Goal: Transaction & Acquisition: Purchase product/service

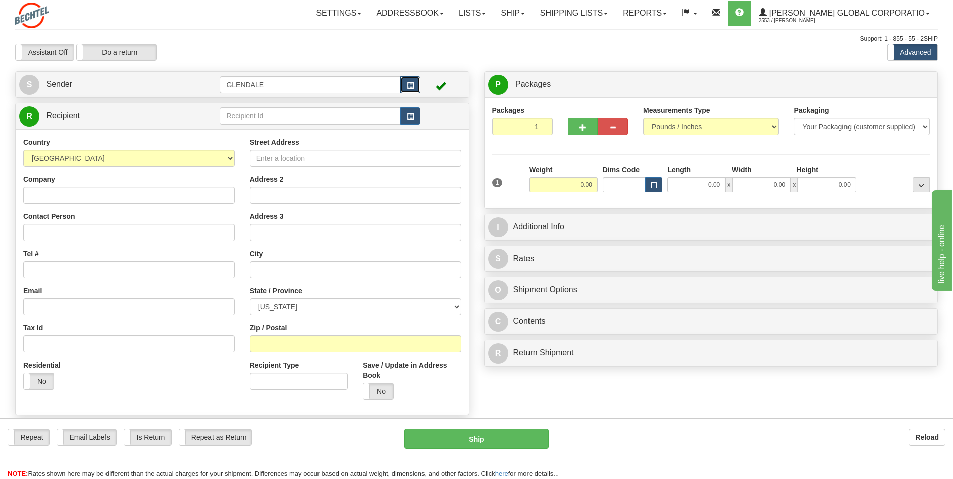
click at [407, 84] on span "button" at bounding box center [410, 85] width 7 height 7
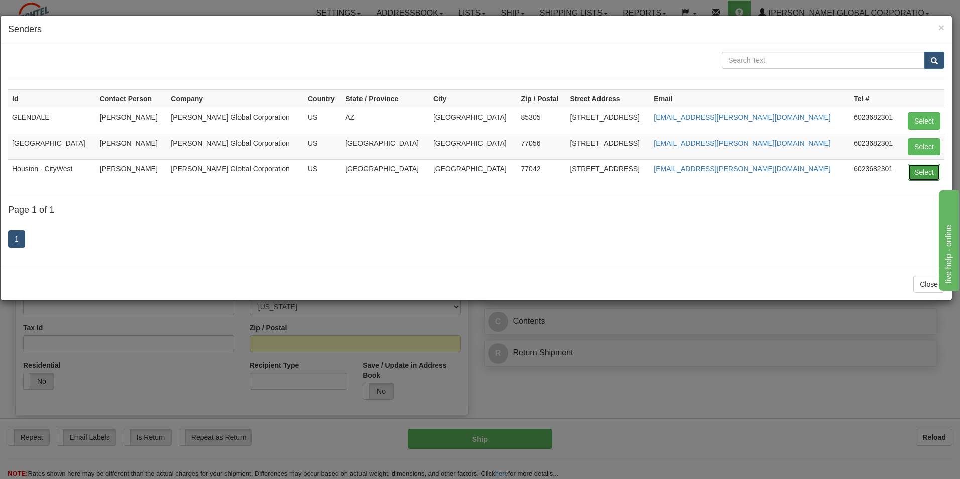
click at [921, 170] on button "Select" at bounding box center [924, 172] width 33 height 17
type input "Houston - CityWest"
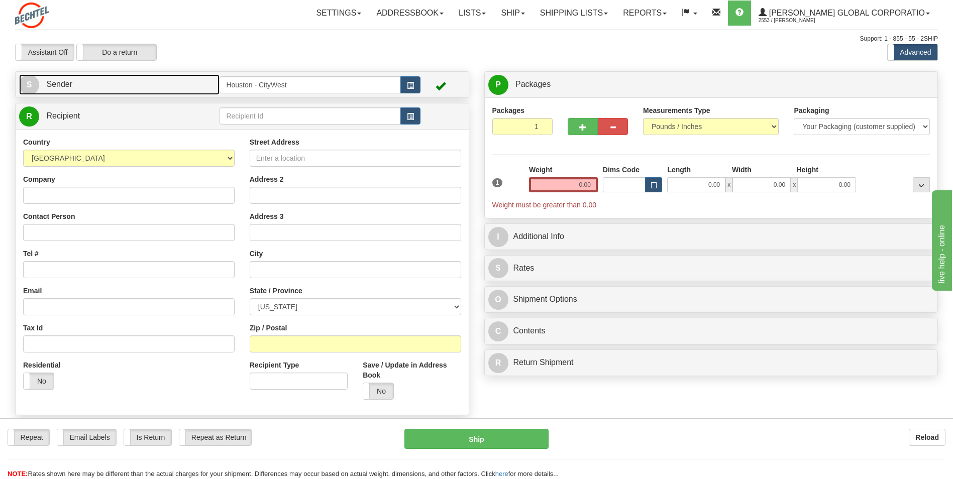
click at [78, 85] on link "S Sender" at bounding box center [119, 84] width 200 height 21
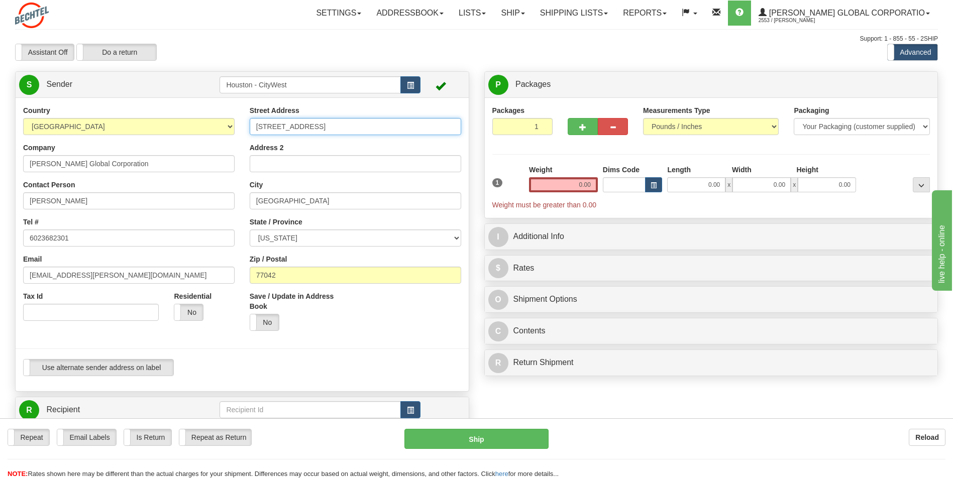
drag, startPoint x: 345, startPoint y: 133, endPoint x: 252, endPoint y: 130, distance: 93.5
click at [252, 130] on input "[STREET_ADDRESS]" at bounding box center [355, 126] width 211 height 17
type input "[STREET_ADDRESS]"
drag, startPoint x: 155, startPoint y: 200, endPoint x: -2, endPoint y: 197, distance: 156.7
click at [0, 197] on html "Training Course Close Toggle navigation Settings Shipping Preferences New Sende…" at bounding box center [476, 239] width 953 height 479
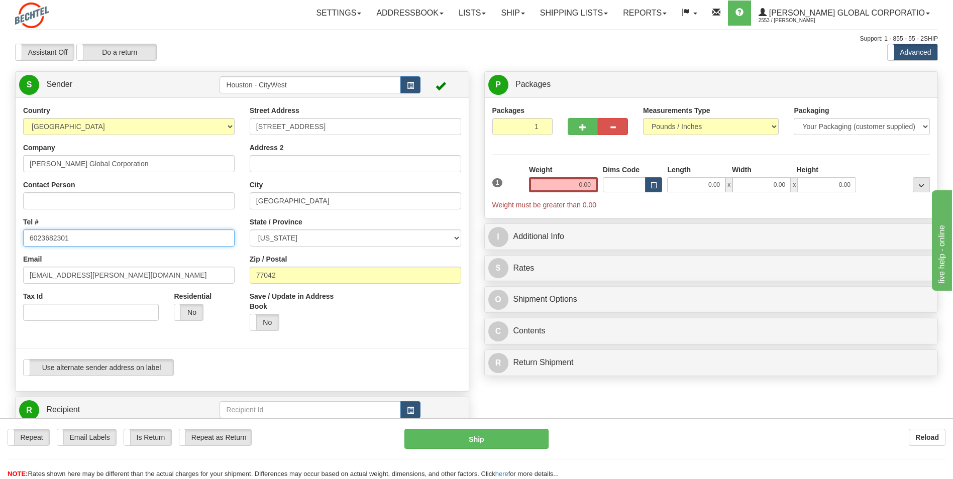
drag, startPoint x: 78, startPoint y: 239, endPoint x: 9, endPoint y: 239, distance: 69.8
click at [16, 239] on div "Country [GEOGRAPHIC_DATA] [GEOGRAPHIC_DATA] [GEOGRAPHIC_DATA] [GEOGRAPHIC_DATA]…" at bounding box center [242, 244] width 453 height 278
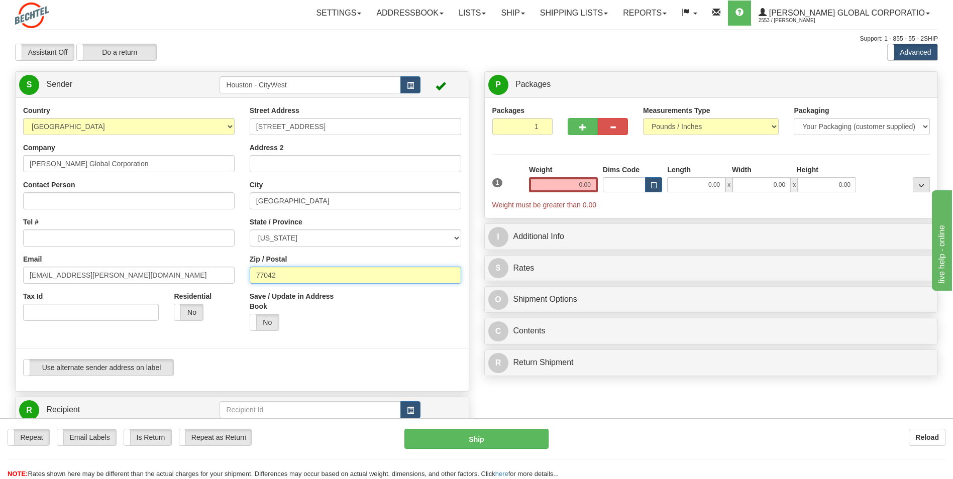
click at [288, 279] on input "77042" at bounding box center [355, 275] width 211 height 17
type input "77640"
drag, startPoint x: 295, startPoint y: 192, endPoint x: 232, endPoint y: 192, distance: 63.3
click at [232, 192] on div "Country [GEOGRAPHIC_DATA] [GEOGRAPHIC_DATA] [GEOGRAPHIC_DATA] [GEOGRAPHIC_DATA]…" at bounding box center [242, 244] width 453 height 278
type input "Port [PERSON_NAME]"
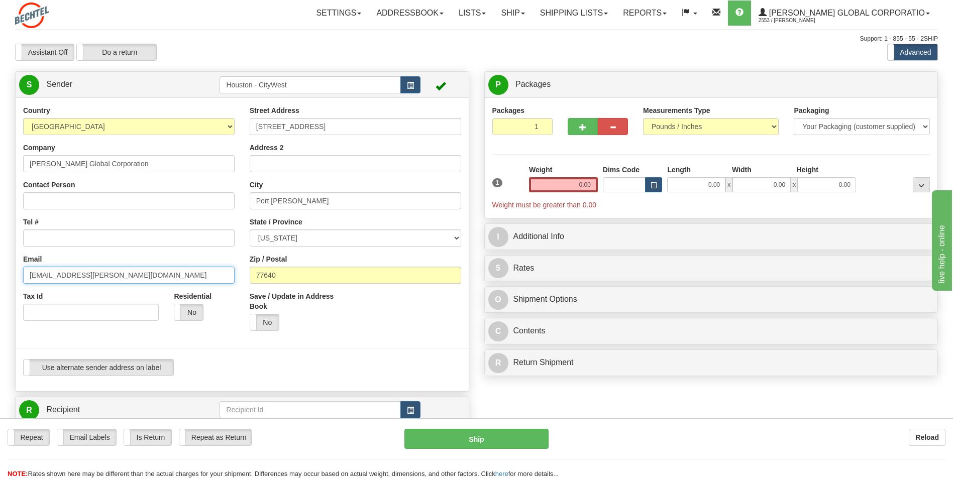
drag, startPoint x: 133, startPoint y: 281, endPoint x: 1, endPoint y: 273, distance: 131.8
click at [1, 273] on div "Toggle navigation Settings Shipping Preferences Fields Preferences New" at bounding box center [476, 414] width 953 height 828
click at [103, 267] on input "Email" at bounding box center [128, 275] width 211 height 17
paste input "[EMAIL_ADDRESS][PERSON_NAME][DOMAIN_NAME]"
type input "[EMAIL_ADDRESS][PERSON_NAME][DOMAIN_NAME]"
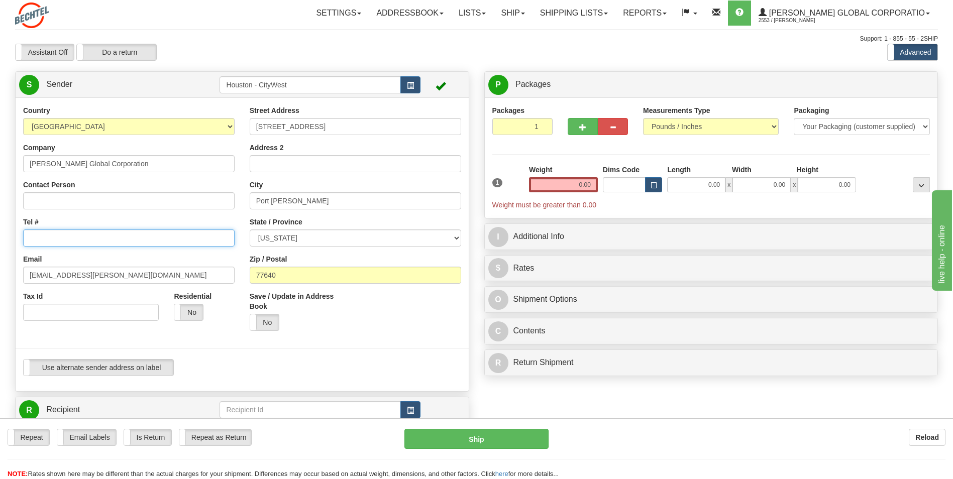
click at [149, 231] on input "Tel #" at bounding box center [128, 237] width 211 height 17
paste input "[PHONE_NUMBER]"
drag, startPoint x: 40, startPoint y: 242, endPoint x: 16, endPoint y: 243, distance: 24.1
click at [16, 243] on div "Country [GEOGRAPHIC_DATA] [GEOGRAPHIC_DATA] [GEOGRAPHIC_DATA] [GEOGRAPHIC_DATA]…" at bounding box center [129, 216] width 226 height 223
type input "[PHONE_NUMBER]"
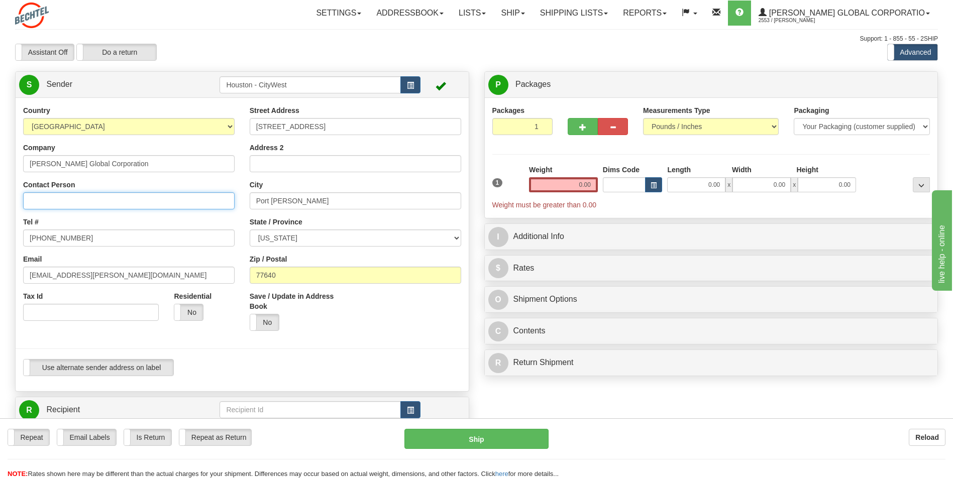
click at [100, 196] on input "Contact Person" at bounding box center [128, 200] width 211 height 17
type input "[PERSON_NAME]"
click at [117, 176] on div "Country [GEOGRAPHIC_DATA] [GEOGRAPHIC_DATA] [GEOGRAPHIC_DATA] [GEOGRAPHIC_DATA]…" at bounding box center [129, 216] width 226 height 223
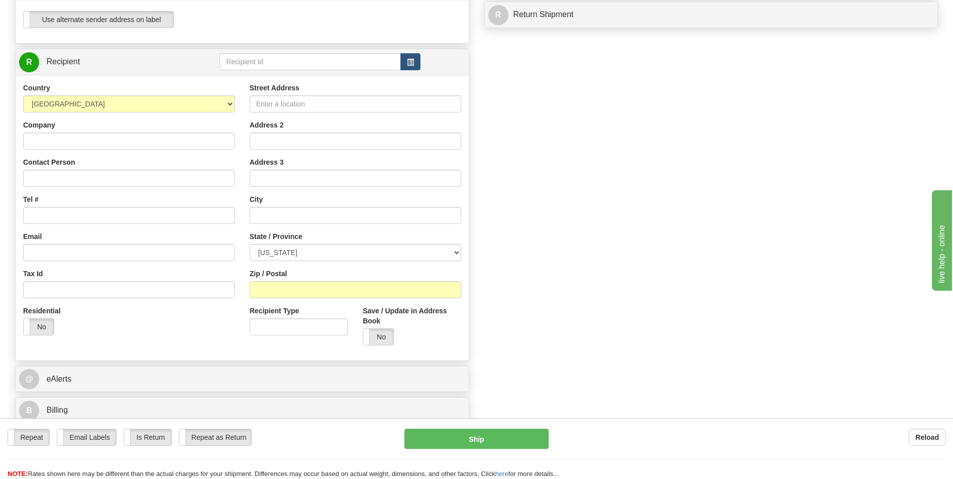
scroll to position [352, 0]
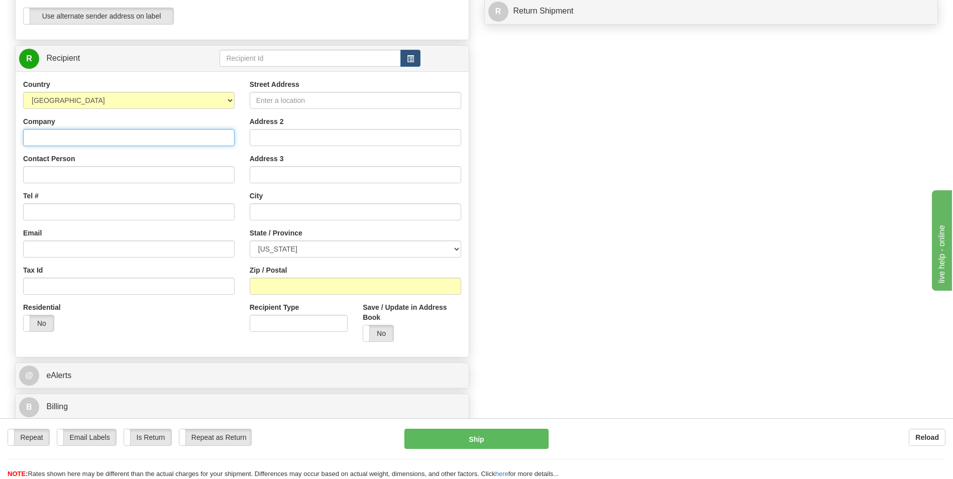
click at [123, 135] on input "Company" at bounding box center [128, 137] width 211 height 17
click at [294, 99] on input "Street Address" at bounding box center [355, 100] width 211 height 17
type input "[STREET_ADDRESS]"
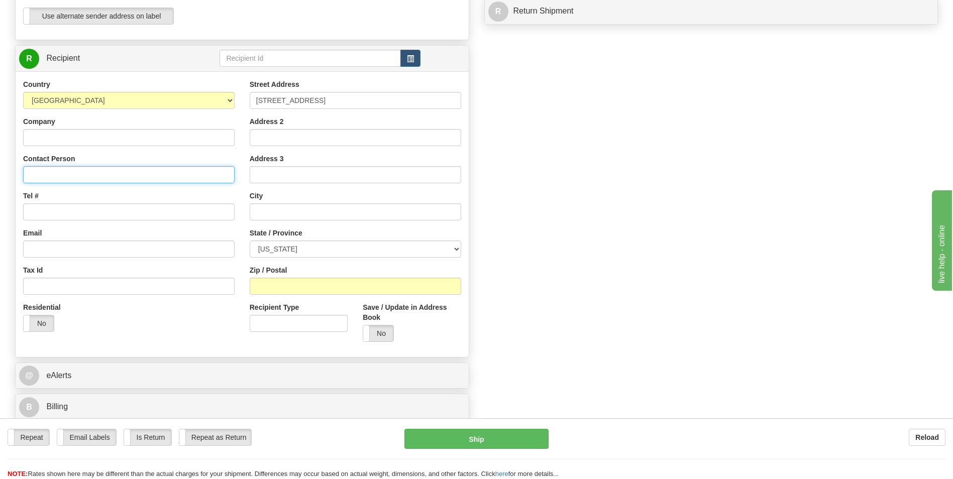
click at [93, 173] on input "Contact Person" at bounding box center [128, 174] width 211 height 17
click at [88, 174] on input "D" at bounding box center [128, 174] width 211 height 17
type input "[PERSON_NAME]"
click at [108, 183] on div "Country [GEOGRAPHIC_DATA] [GEOGRAPHIC_DATA] [GEOGRAPHIC_DATA] [GEOGRAPHIC_DATA]…" at bounding box center [129, 209] width 226 height 260
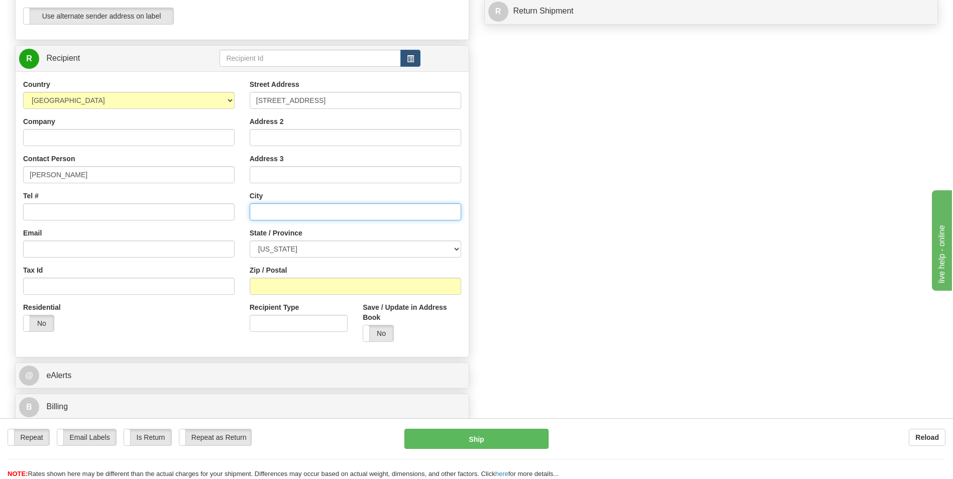
click at [310, 219] on input "text" at bounding box center [355, 211] width 211 height 17
type input "Humble"
click at [339, 246] on select "[US_STATE] [US_STATE] [US_STATE] [US_STATE] Armed Forces America Armed Forces E…" at bounding box center [355, 249] width 211 height 17
select select "[GEOGRAPHIC_DATA]"
click at [250, 241] on select "[US_STATE] [US_STATE] [US_STATE] [US_STATE] Armed Forces America Armed Forces E…" at bounding box center [355, 249] width 211 height 17
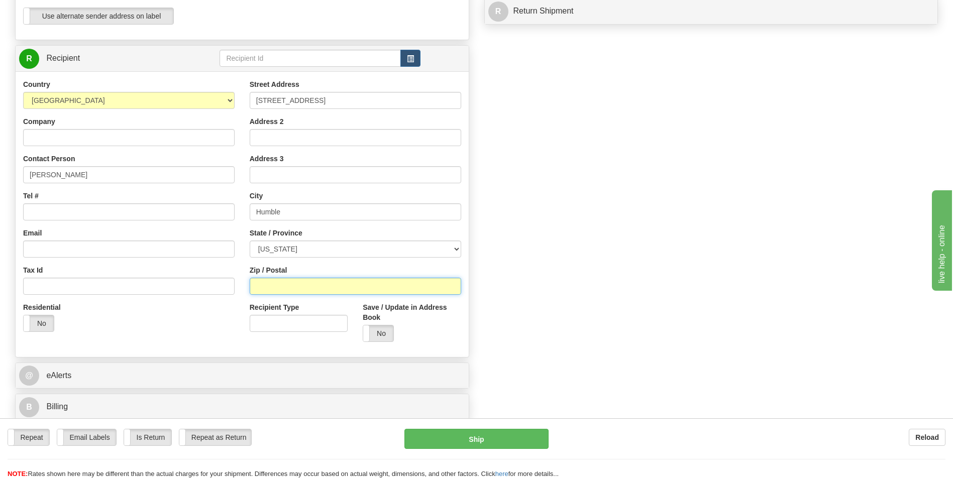
click at [299, 284] on input "Zip / Postal" at bounding box center [355, 286] width 211 height 17
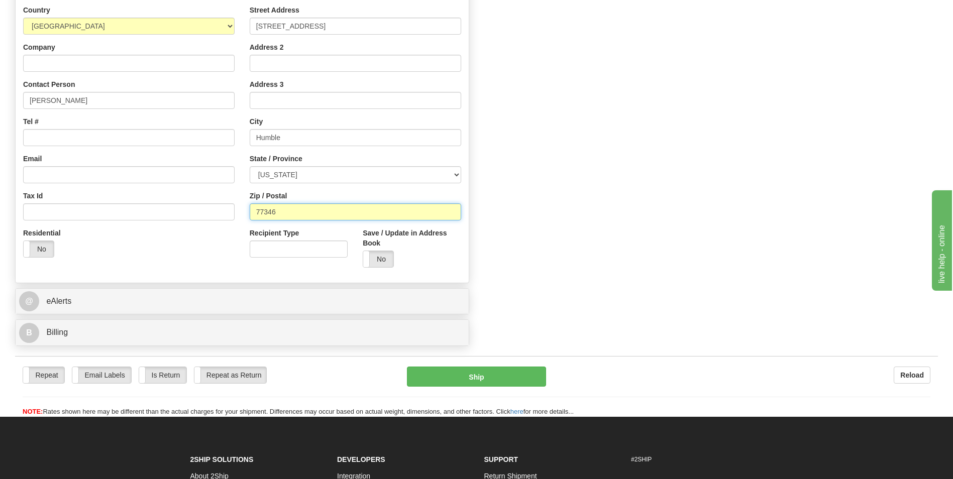
scroll to position [502, 0]
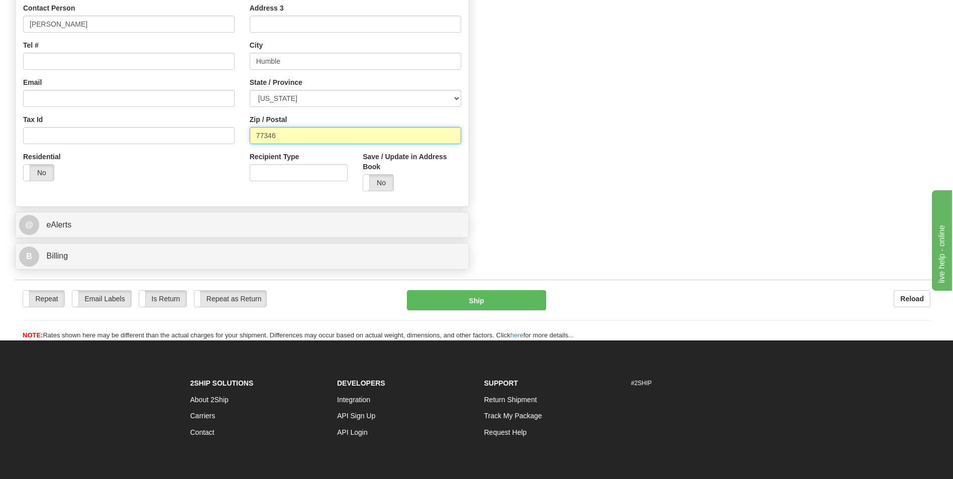
type input "77346"
click at [222, 236] on div "@ eAlerts" at bounding box center [242, 225] width 453 height 26
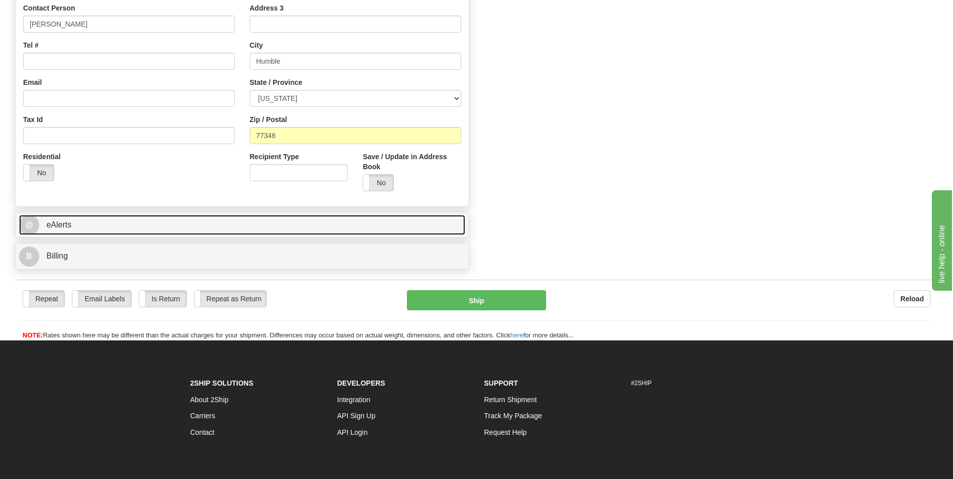
click at [207, 233] on link "@ eAlerts" at bounding box center [242, 225] width 446 height 21
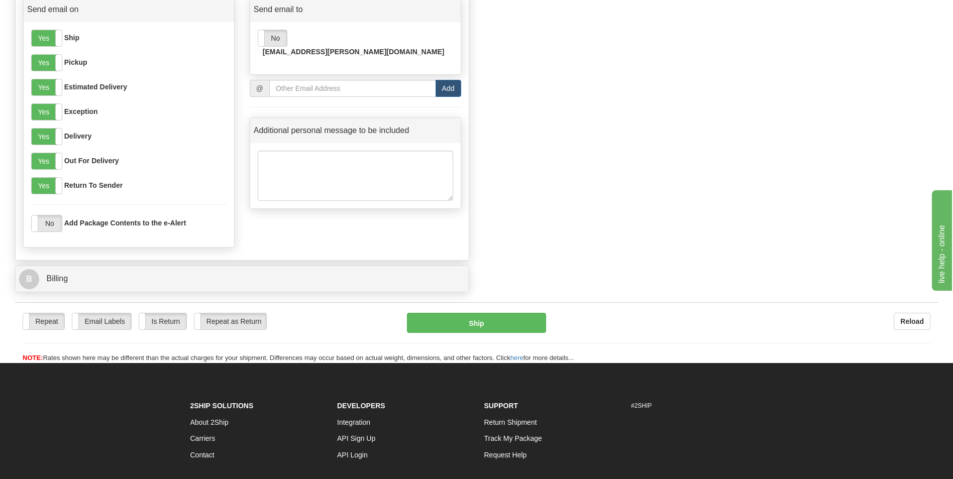
scroll to position [753, 0]
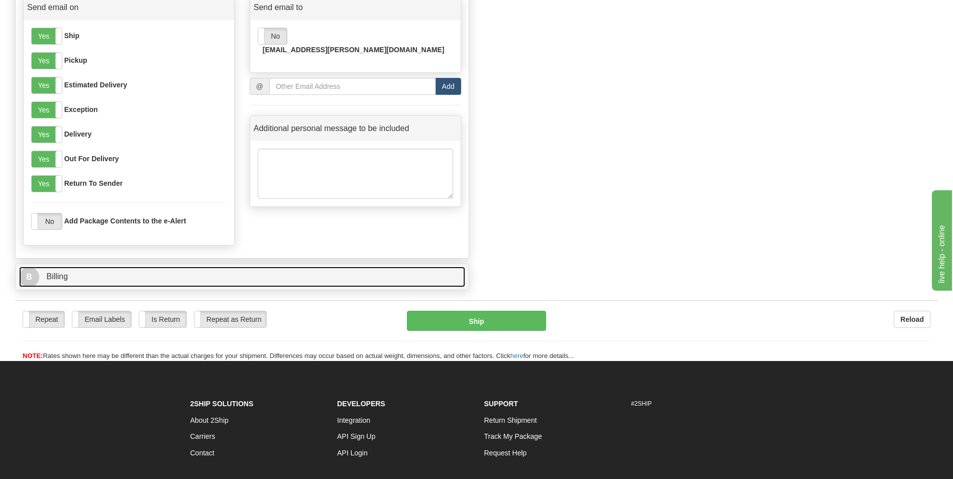
click at [154, 273] on link "B Billing" at bounding box center [242, 277] width 446 height 21
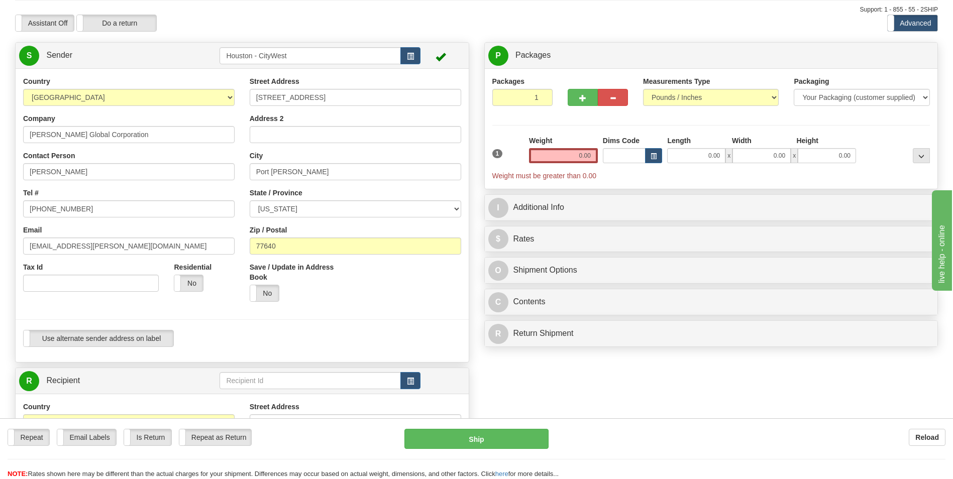
scroll to position [0, 0]
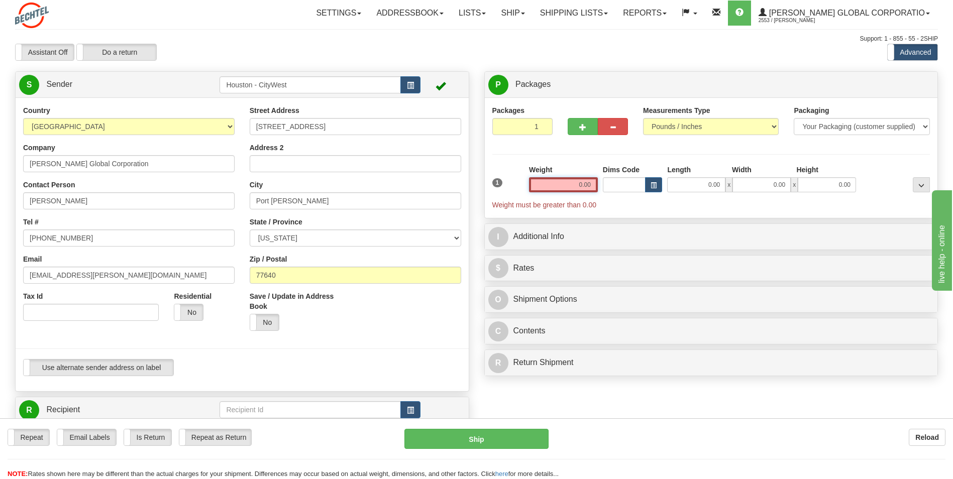
click at [592, 186] on input "0.00" at bounding box center [563, 184] width 69 height 15
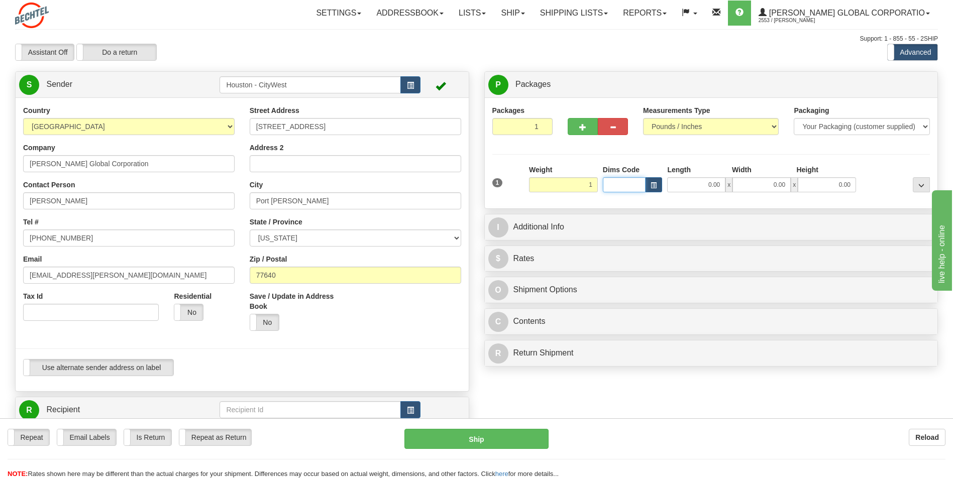
type input "1.00"
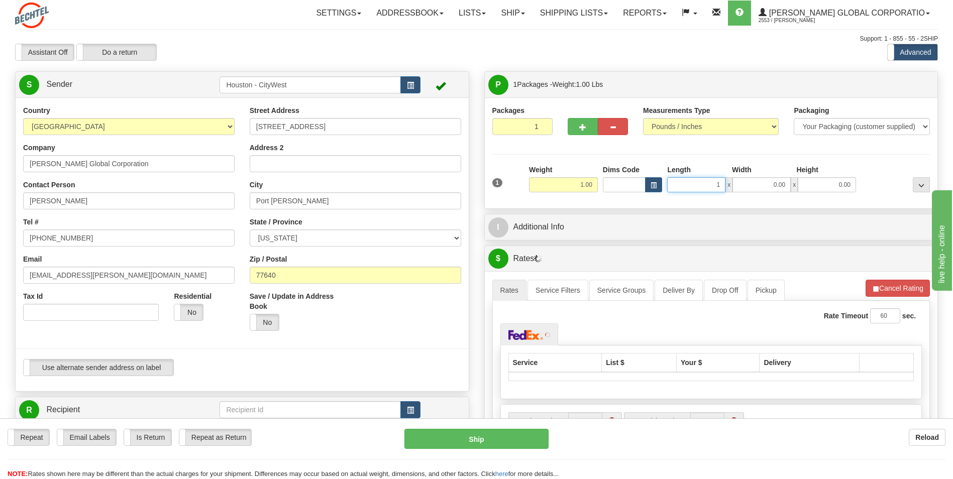
type input "14.00"
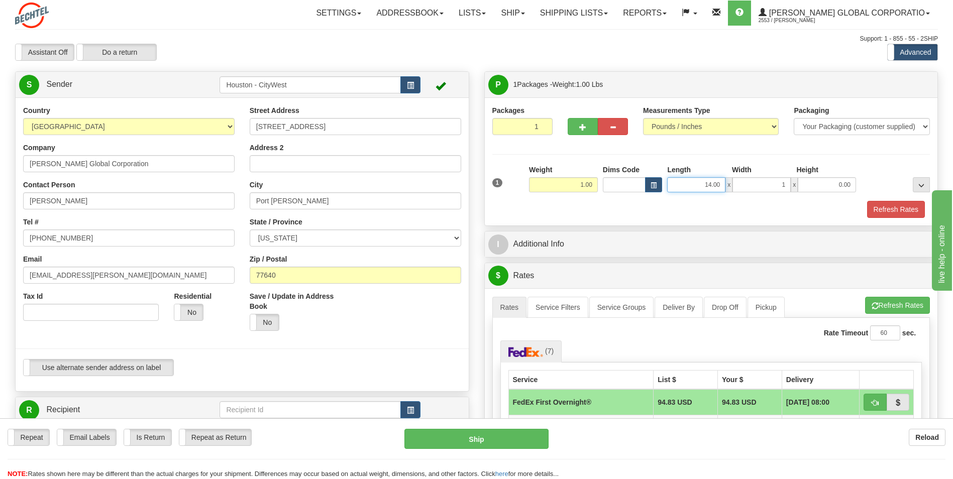
type input "1.00"
click at [715, 183] on input "14.00" at bounding box center [696, 184] width 58 height 15
type input "1.00"
click at [647, 213] on div "Refresh Rates" at bounding box center [711, 209] width 443 height 17
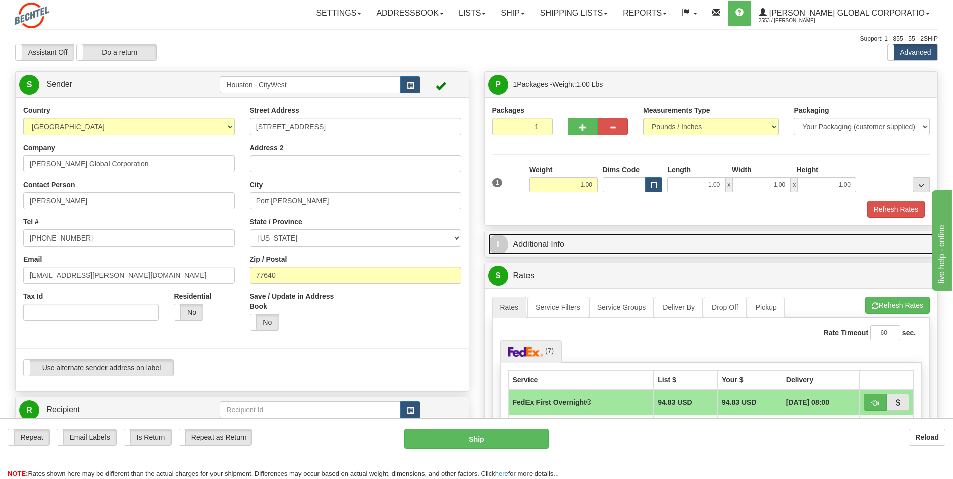
click at [603, 244] on link "I Additional Info" at bounding box center [711, 244] width 446 height 21
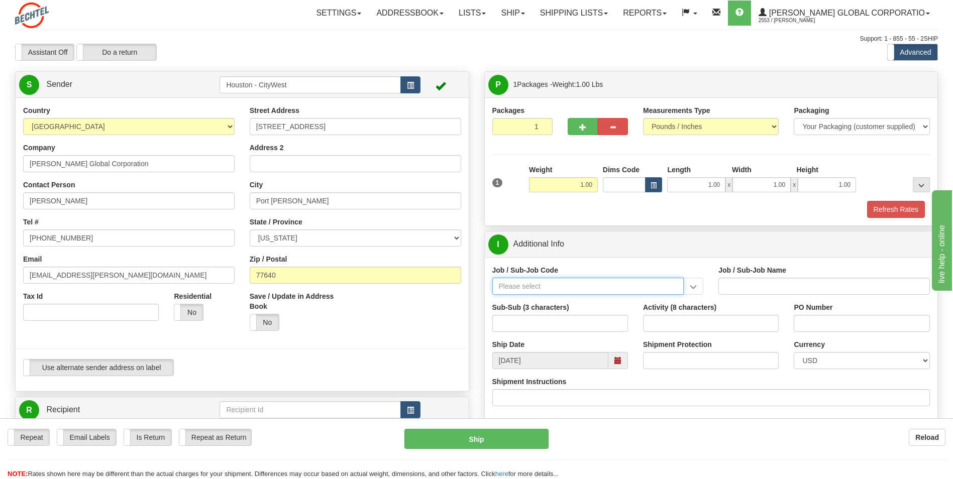
click at [535, 293] on input "Job / Sub-Job Code" at bounding box center [588, 286] width 192 height 17
type input "26196-250"
click at [538, 299] on div "26196-250" at bounding box center [586, 301] width 182 height 11
type input "PORT [PERSON_NAME] LNG - FIELD MATERIAL REQUISTIONS"
type input "26196-250"
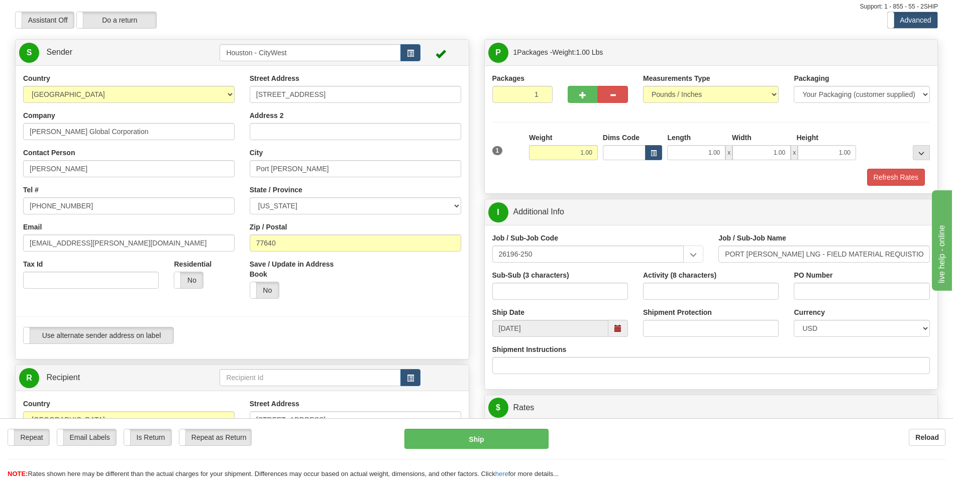
scroll to position [50, 0]
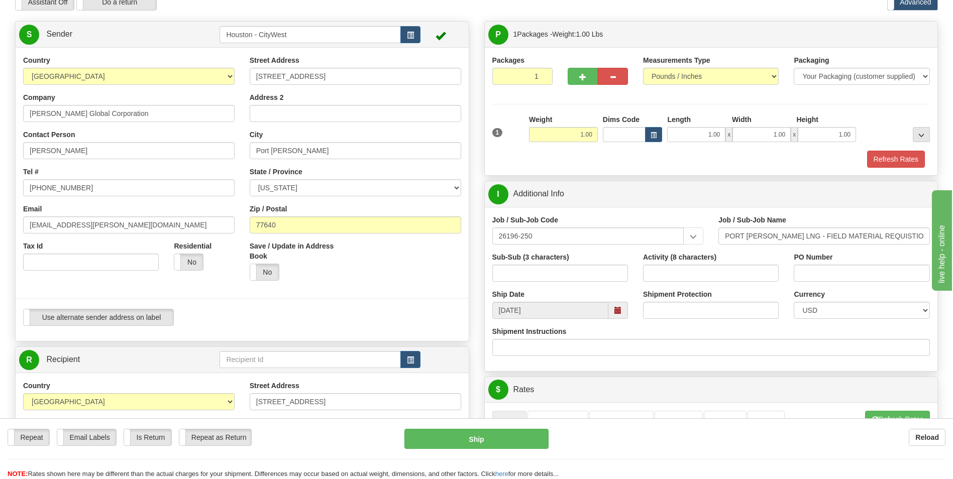
click at [622, 311] on span at bounding box center [618, 310] width 20 height 17
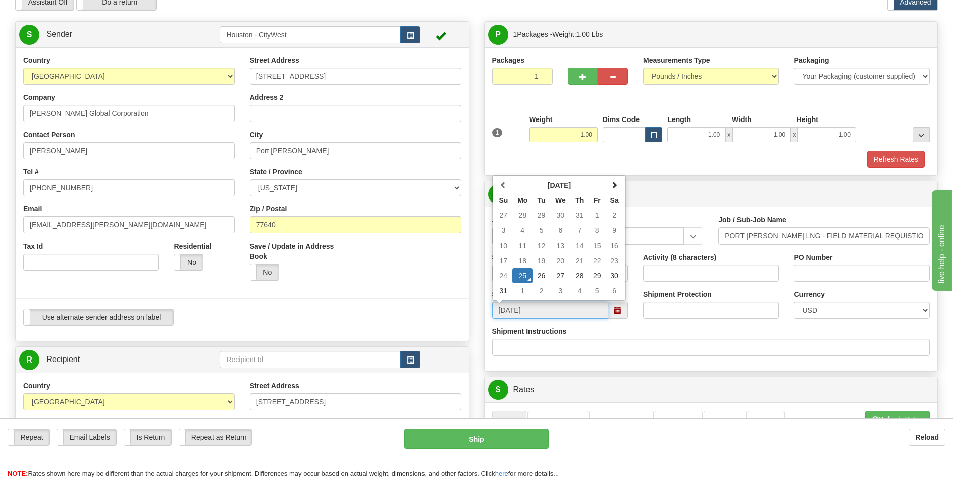
click at [525, 275] on td "25" at bounding box center [522, 275] width 20 height 15
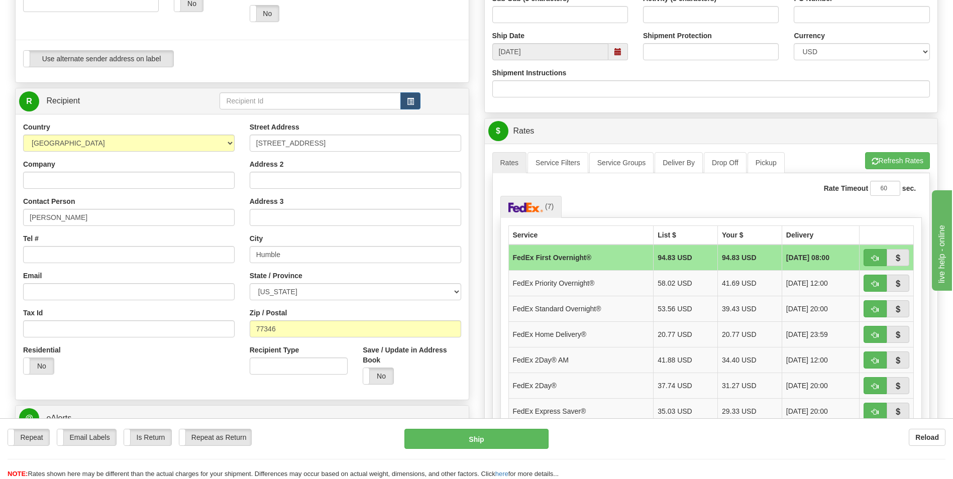
scroll to position [352, 0]
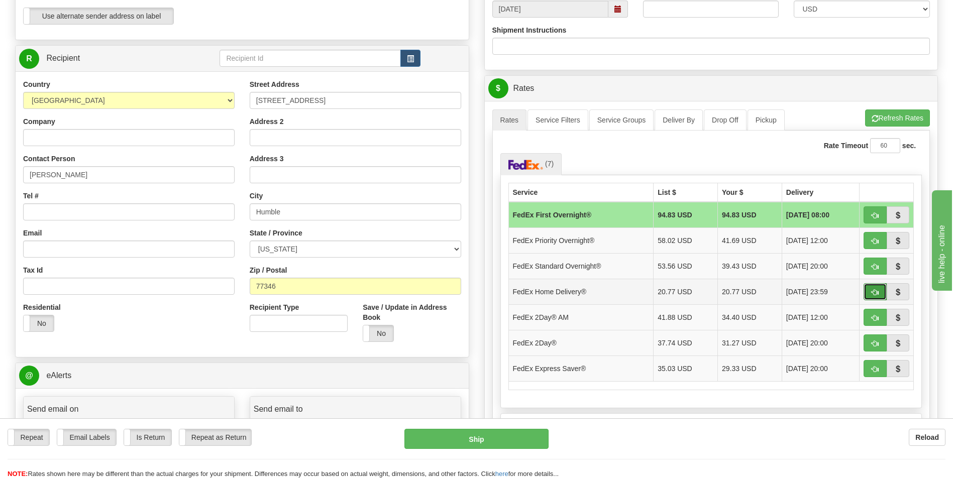
click at [865, 291] on button "button" at bounding box center [874, 291] width 23 height 17
type input "90"
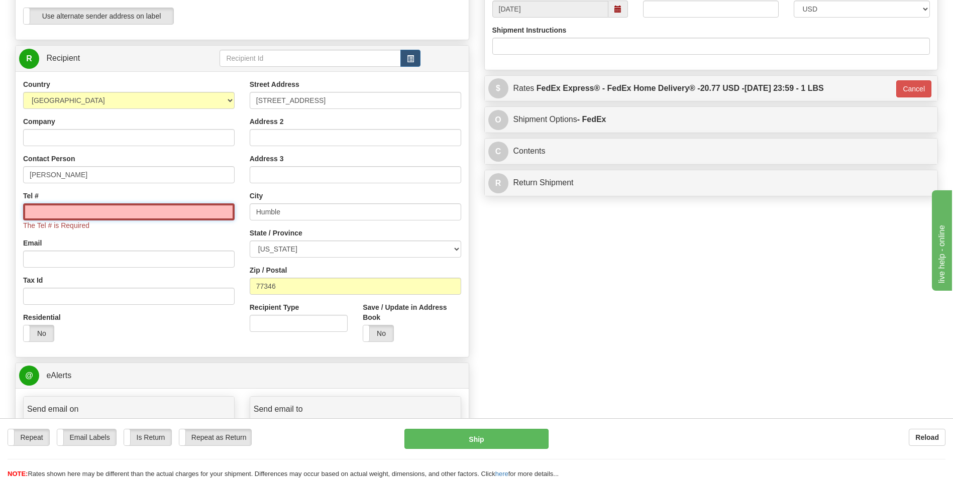
click at [187, 214] on input "Tel #" at bounding box center [128, 211] width 211 height 17
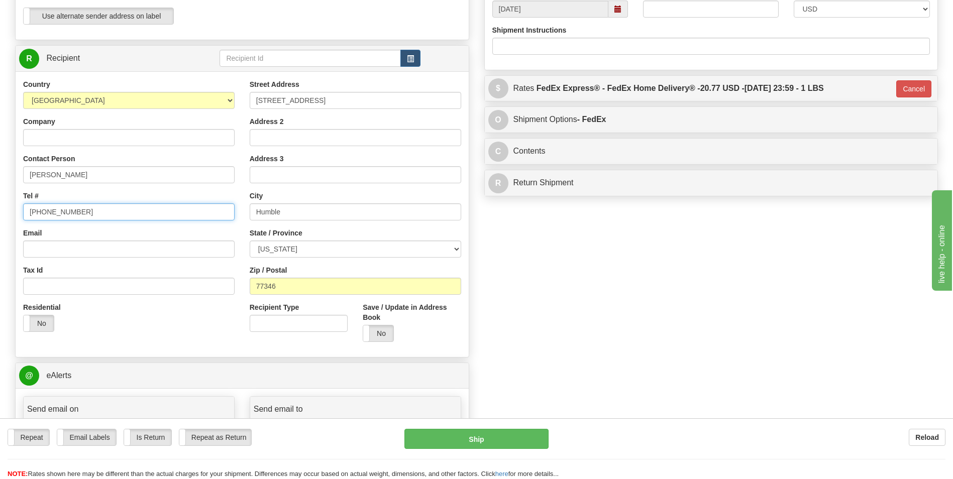
type input "[PHONE_NUMBER]"
click at [517, 283] on div "Create a label for the return Create Pickup Without Label S" at bounding box center [477, 235] width 938 height 1030
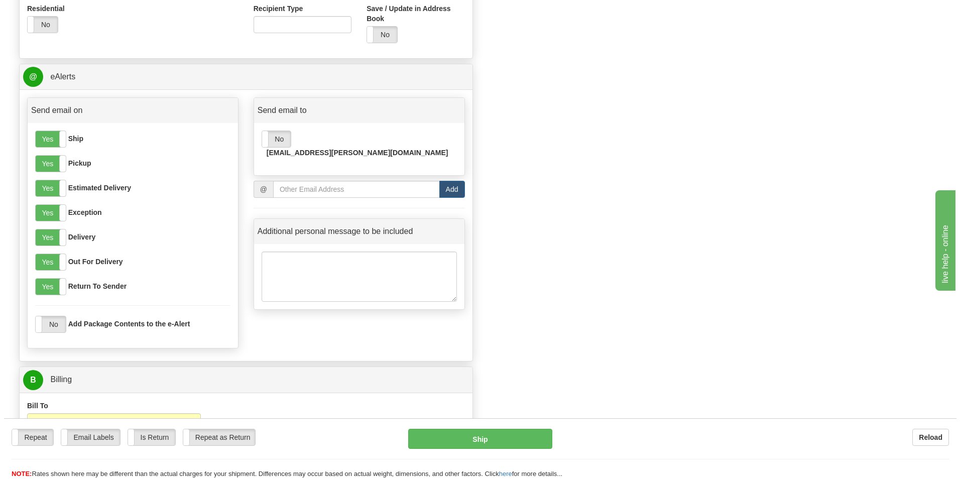
scroll to position [653, 0]
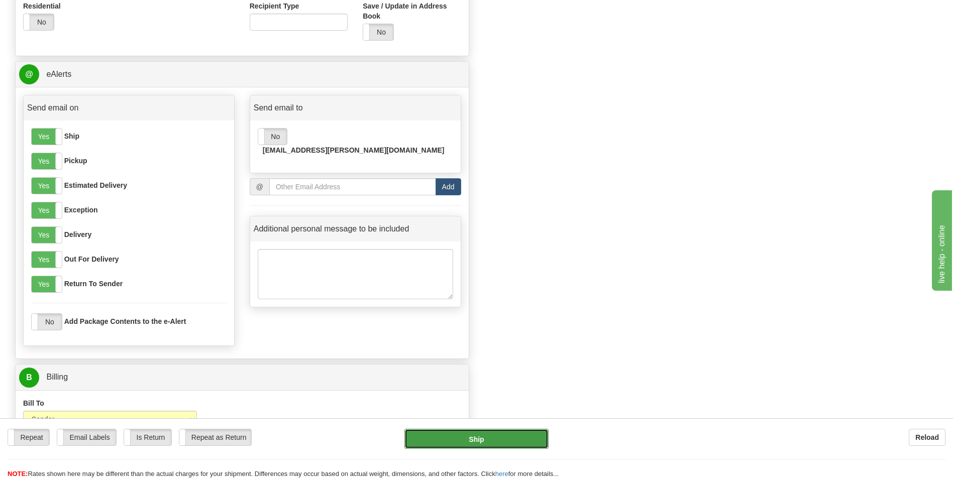
click at [427, 433] on button "Ship" at bounding box center [476, 439] width 144 height 20
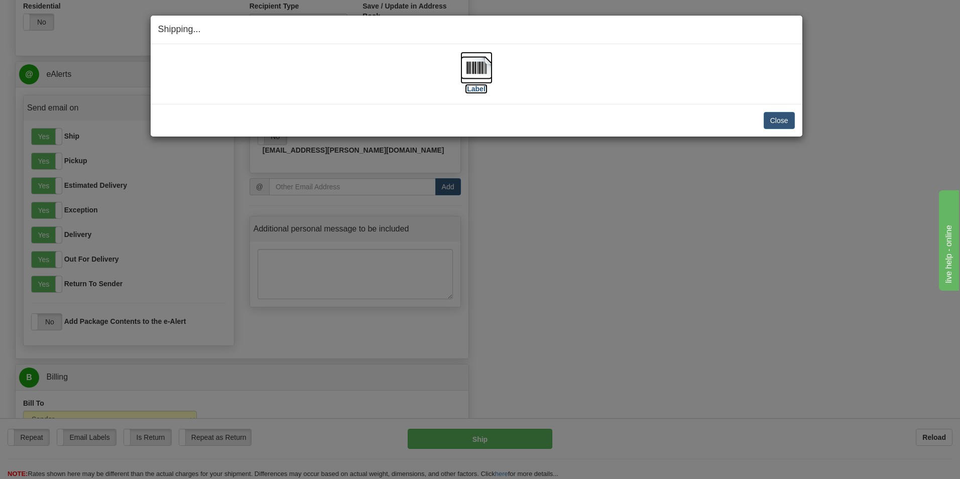
click at [478, 74] on img at bounding box center [476, 68] width 32 height 32
click at [777, 113] on button "Close" at bounding box center [779, 120] width 31 height 17
